Goal: Information Seeking & Learning: Find specific page/section

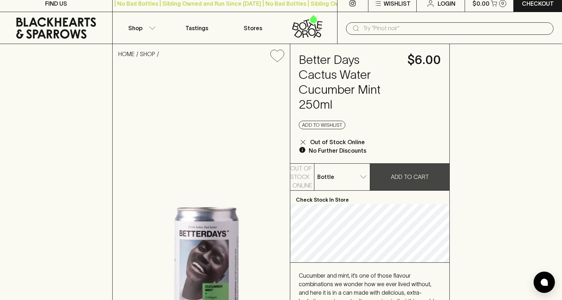
scroll to position [12, 0]
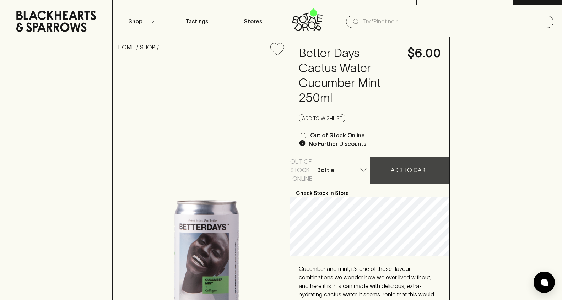
click at [339, 56] on h4 "Better Days Cactus Water Cucumber Mint 250ml" at bounding box center [349, 76] width 100 height 60
click at [339, 54] on h4 "Better Days Cactus Water Cucumber Mint 250ml" at bounding box center [349, 76] width 100 height 60
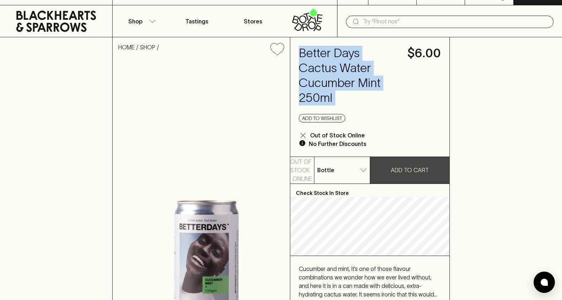
click at [339, 54] on h4 "Better Days Cactus Water Cucumber Mint 250ml" at bounding box center [349, 76] width 100 height 60
click at [367, 53] on h4 "Better Days Cactus Water Cucumber Mint 250ml" at bounding box center [349, 76] width 100 height 60
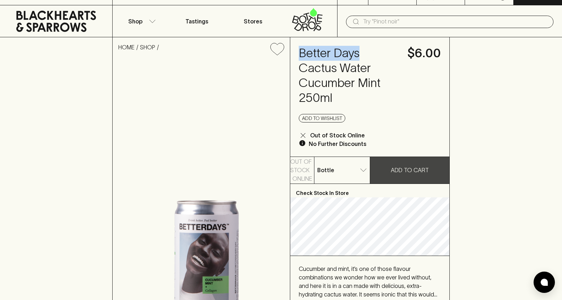
drag, startPoint x: 373, startPoint y: 51, endPoint x: 299, endPoint y: 47, distance: 74.6
click at [299, 47] on h4 "Better Days Cactus Water Cucumber Mint 250ml" at bounding box center [349, 76] width 100 height 60
copy h4 "Better Days"
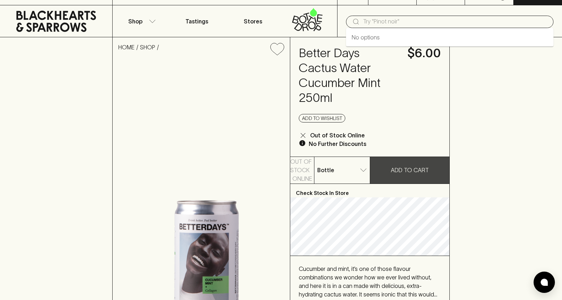
click at [367, 26] on input "text" at bounding box center [455, 21] width 185 height 11
paste input "Better Days"
type input "Better Days"
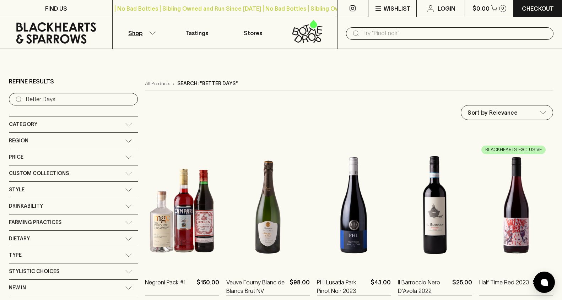
drag, startPoint x: 409, startPoint y: 20, endPoint x: 408, endPoint y: 39, distance: 19.2
click at [409, 20] on div "​" at bounding box center [449, 33] width 225 height 32
click at [403, 35] on input "text" at bounding box center [455, 33] width 185 height 11
type input "cactus"
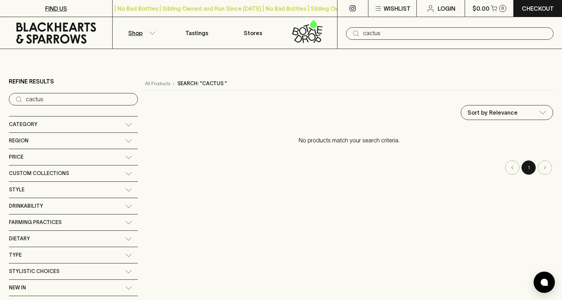
type input "Better Days"
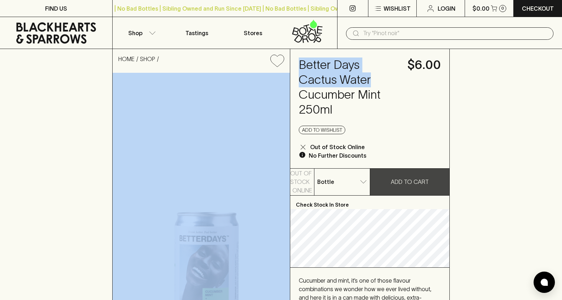
drag, startPoint x: 359, startPoint y: 82, endPoint x: 289, endPoint y: 65, distance: 72.8
click at [289, 65] on div "HOME SHOP Better Days Cactus Water Cucumber Mint 250ml $6.00 Add to wishlist Ou…" at bounding box center [280, 214] width 337 height 330
copy div "Better Days Cactus Water"
click at [371, 58] on h4 "Better Days Cactus Water Cucumber Mint 250ml" at bounding box center [349, 88] width 100 height 60
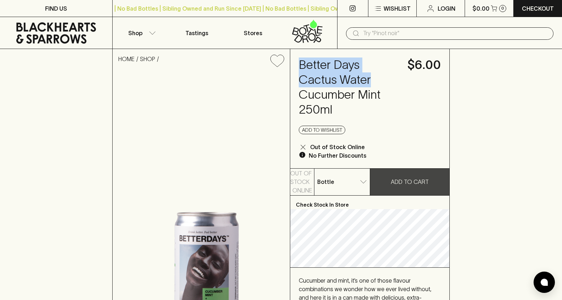
drag, startPoint x: 372, startPoint y: 79, endPoint x: 300, endPoint y: 60, distance: 74.7
click at [300, 60] on h4 "Better Days Cactus Water Cucumber Mint 250ml" at bounding box center [349, 88] width 100 height 60
copy h4 "Better Days Cactus Water"
click at [400, 41] on div "​" at bounding box center [449, 33] width 225 height 32
click at [400, 39] on div "​" at bounding box center [449, 33] width 207 height 12
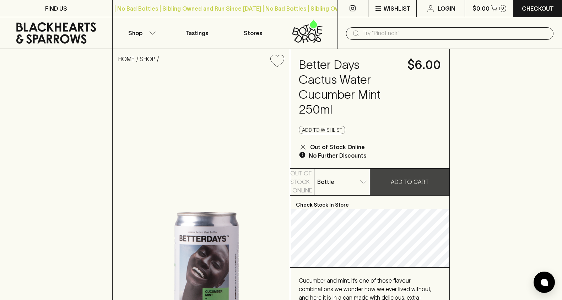
paste input "Better Days Cactus Water"
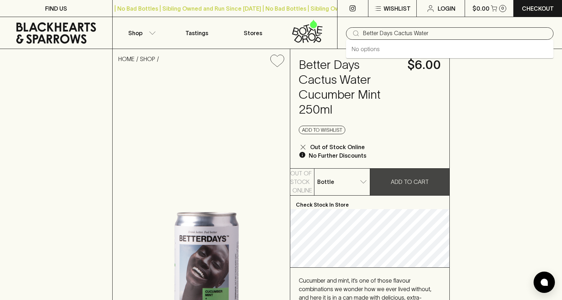
type input "Better Days Cactus Water"
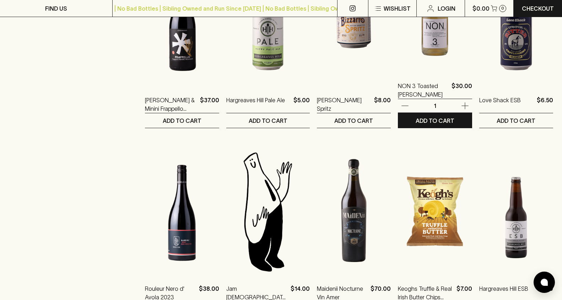
scroll to position [548, 0]
